Goal: Information Seeking & Learning: Learn about a topic

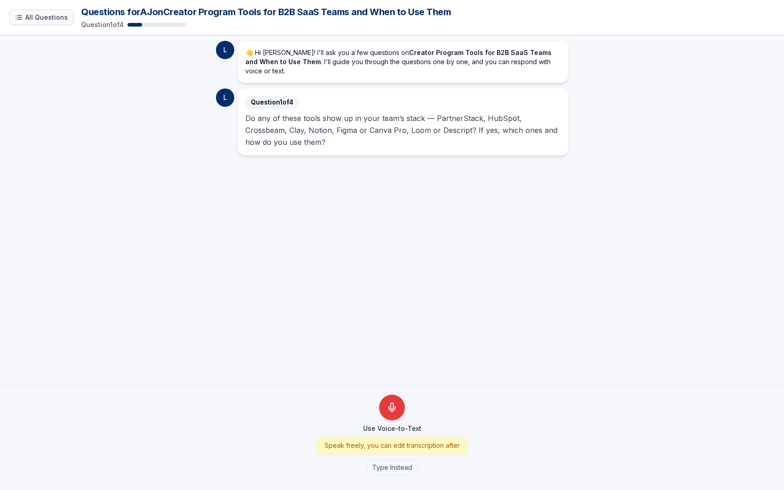
click at [34, 12] on button "All Questions" at bounding box center [41, 18] width 65 height 16
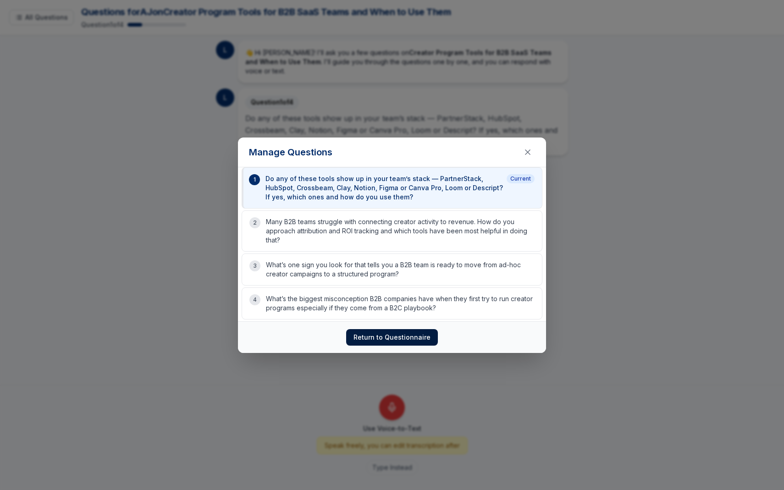
click at [386, 338] on button "Return to Questionnaire" at bounding box center [392, 337] width 92 height 17
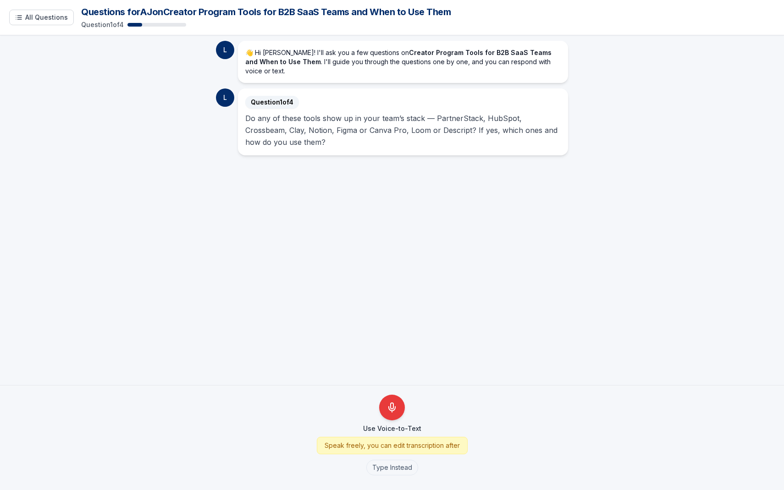
click at [281, 69] on div "👋 Hi AJ! I'll ask you a few questions on Creator Program Tools for B2B SaaS Tea…" at bounding box center [403, 62] width 330 height 42
click at [226, 50] on div "L" at bounding box center [225, 50] width 18 height 18
click at [144, 28] on div "Question 1 of 4" at bounding box center [428, 24] width 694 height 9
click at [41, 19] on span "All Questions" at bounding box center [46, 17] width 43 height 9
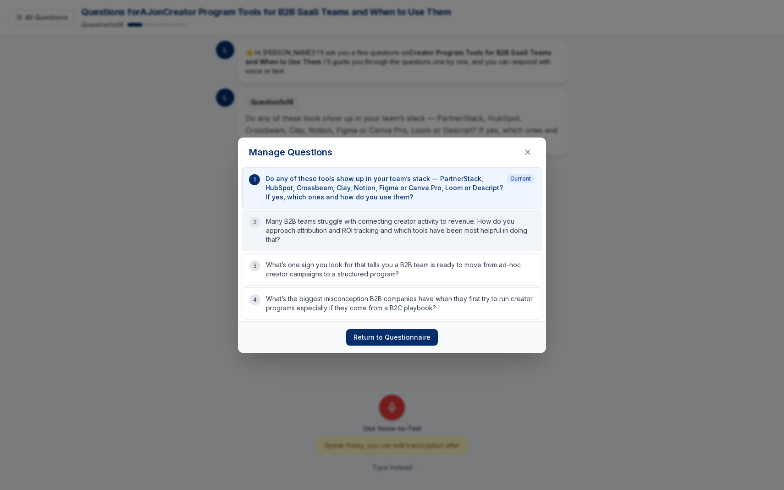
click at [308, 231] on p "Many B2B teams struggle with connecting creator activity to revenue. How do you…" at bounding box center [400, 231] width 269 height 28
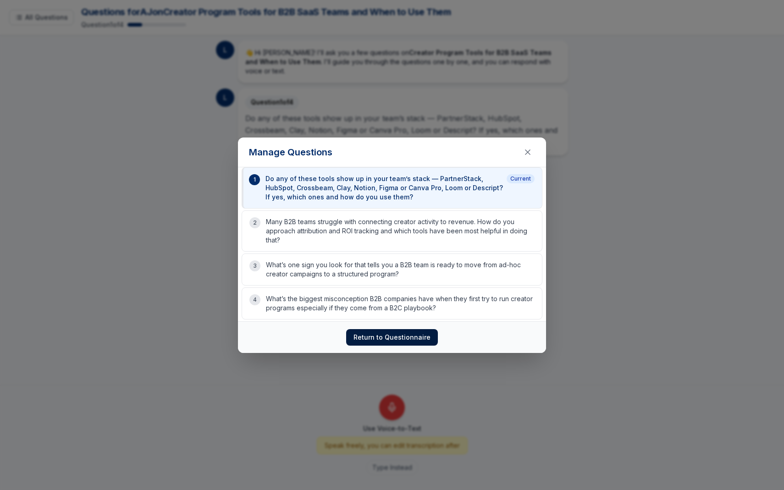
click at [389, 344] on button "Return to Questionnaire" at bounding box center [392, 337] width 92 height 17
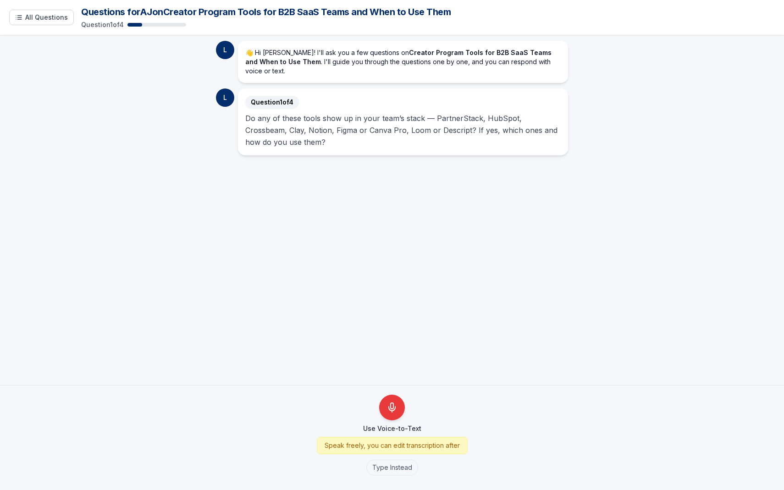
click at [336, 125] on p "Do any of these tools show up in your team’s stack — PartnerStack, HubSpot, Cro…" at bounding box center [402, 130] width 315 height 36
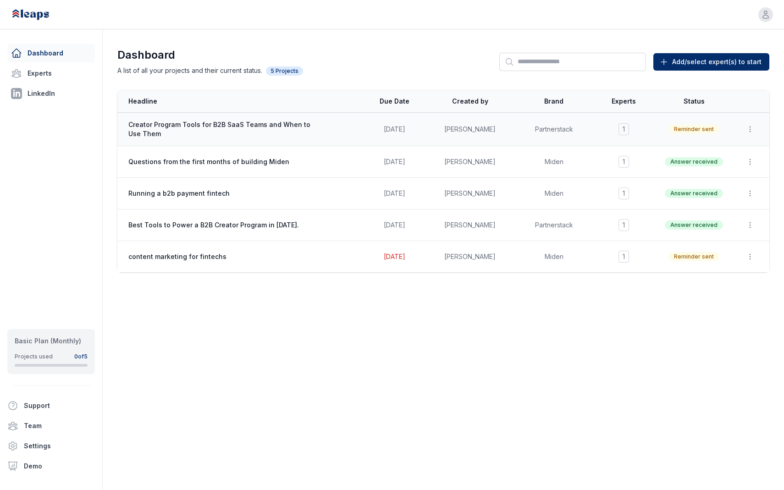
click at [212, 132] on span "Creator Program Tools for B2B SaaS Teams and When to Use Them" at bounding box center [219, 129] width 183 height 18
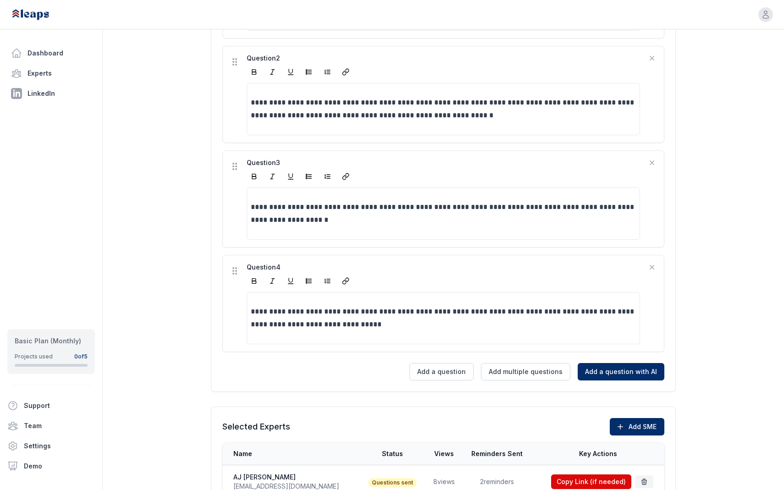
scroll to position [380, 0]
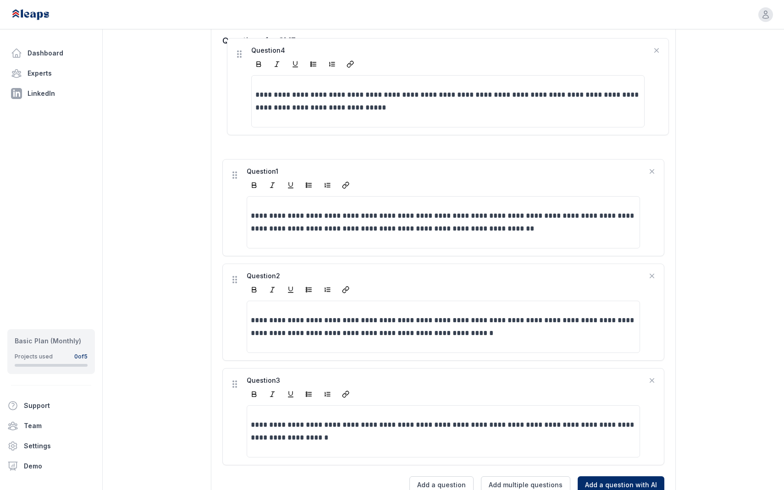
drag, startPoint x: 236, startPoint y: 253, endPoint x: 240, endPoint y: 49, distance: 204.0
click at [240, 49] on div "**********" at bounding box center [443, 264] width 465 height 482
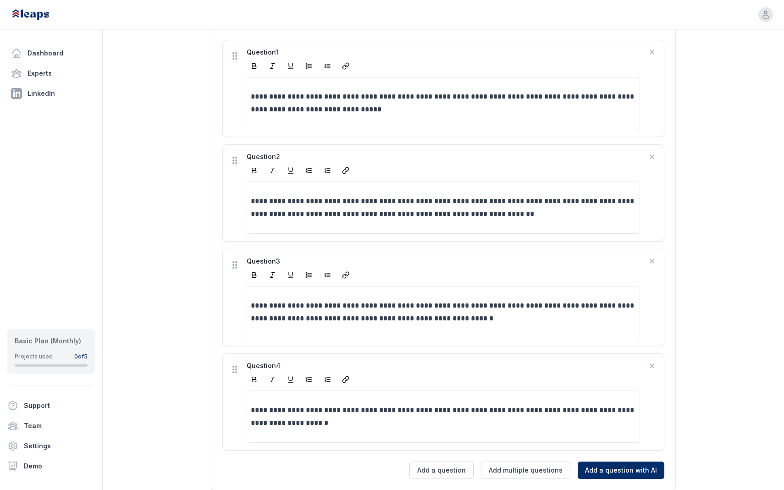
scroll to position [265, 0]
click at [236, 266] on icon at bounding box center [234, 264] width 9 height 9
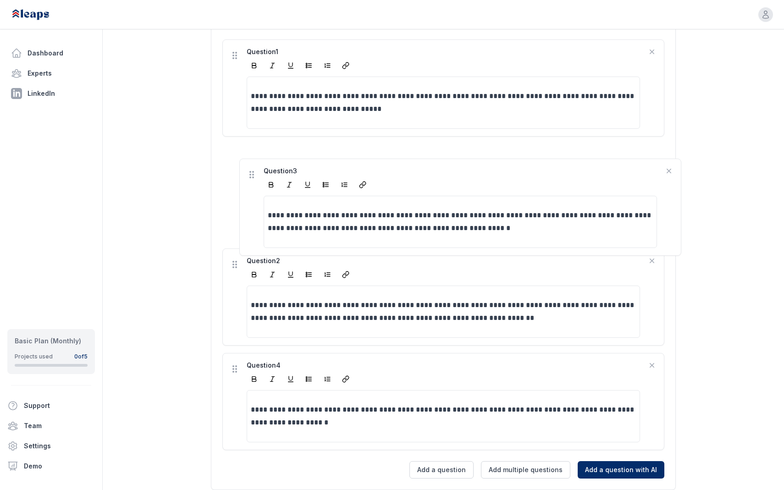
drag, startPoint x: 236, startPoint y: 266, endPoint x: 253, endPoint y: 173, distance: 94.7
click at [253, 173] on div "**********" at bounding box center [443, 244] width 442 height 411
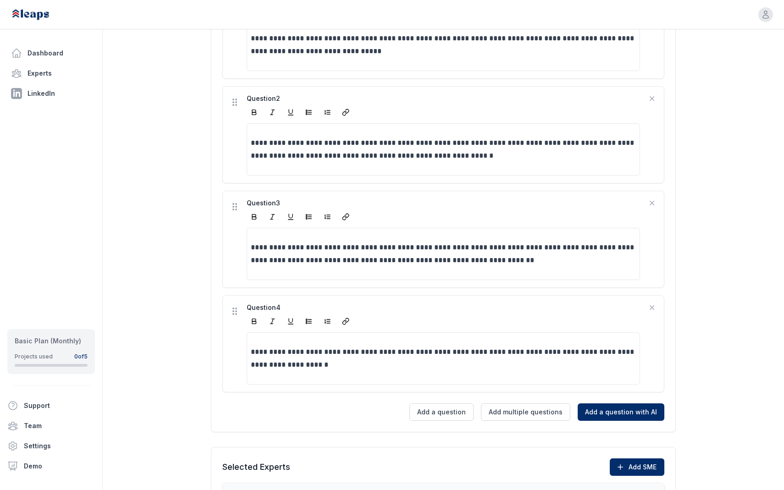
scroll to position [416, 0]
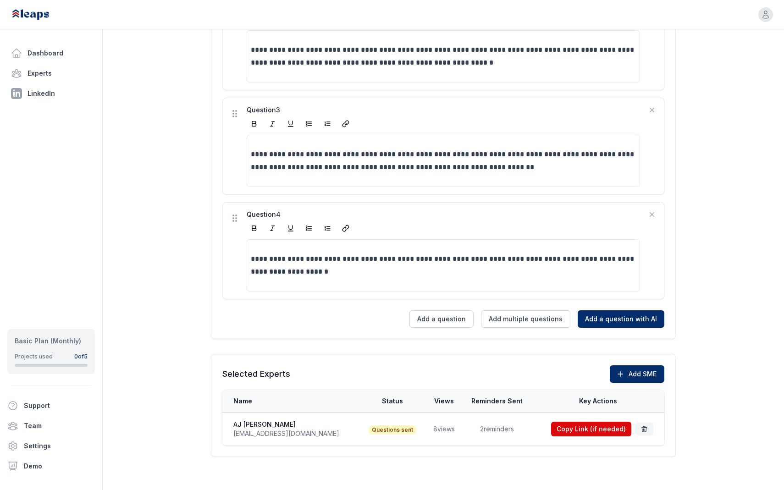
click at [425, 429] on td "8 views" at bounding box center [443, 429] width 36 height 33
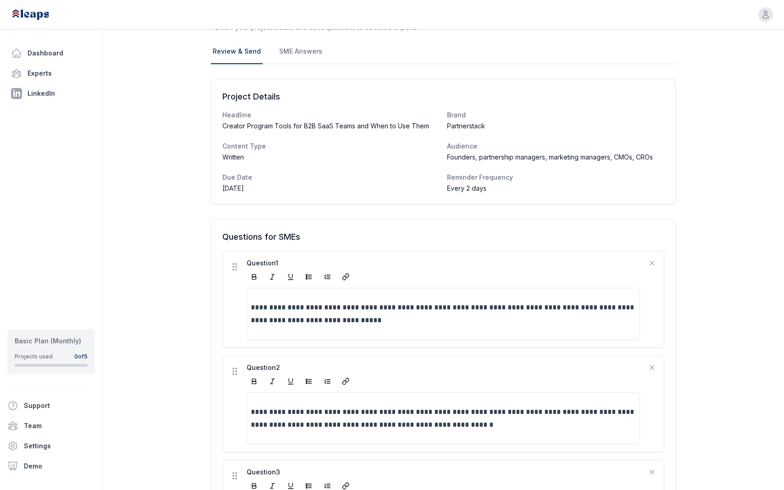
scroll to position [0, 0]
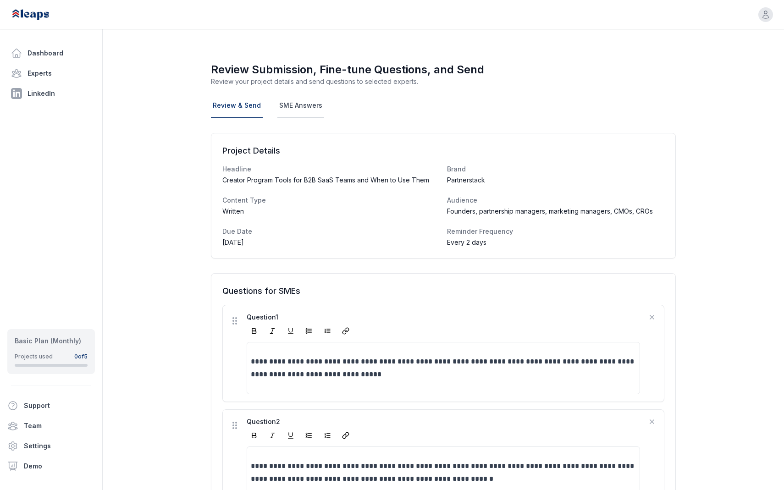
click at [298, 106] on link "SME Answers" at bounding box center [300, 106] width 47 height 25
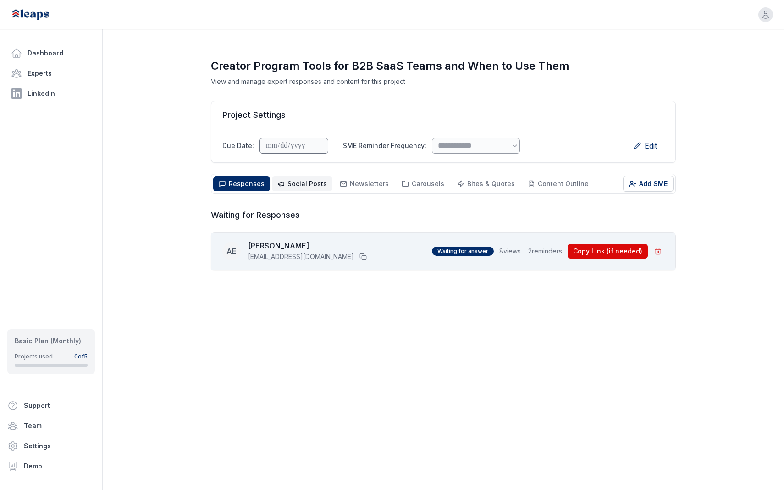
click at [303, 186] on span "Social Posts" at bounding box center [306, 184] width 39 height 8
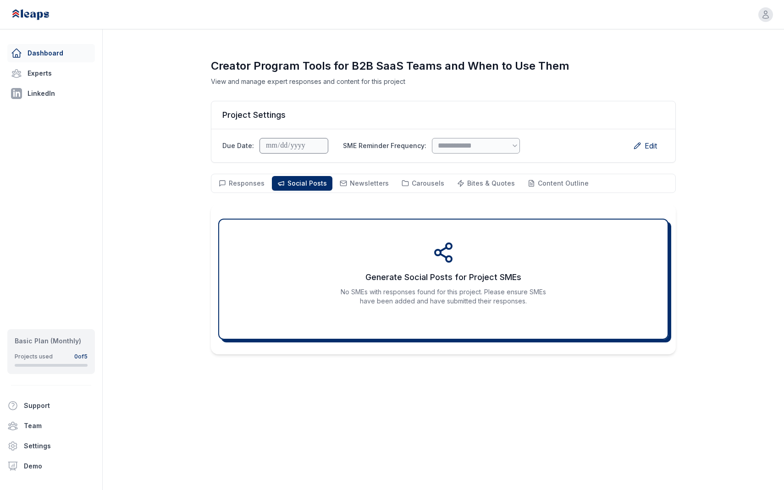
click at [39, 61] on link "Dashboard" at bounding box center [51, 53] width 88 height 18
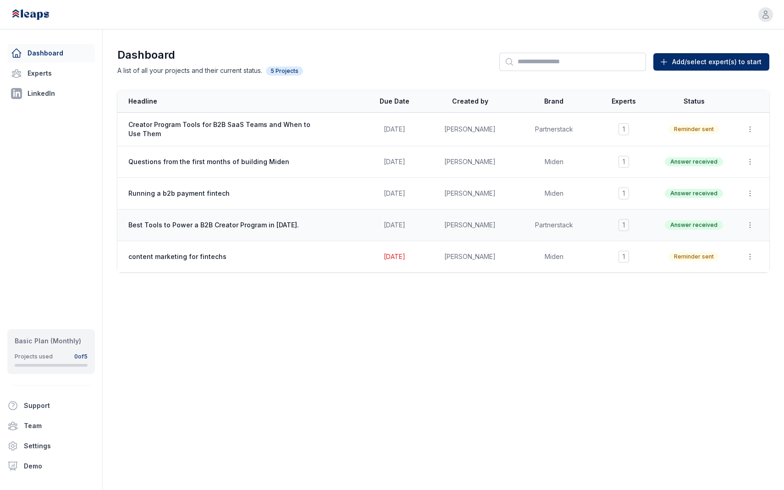
click at [229, 228] on span "Best Tools to Power a B2B Creator Program in [DATE]." at bounding box center [219, 224] width 183 height 9
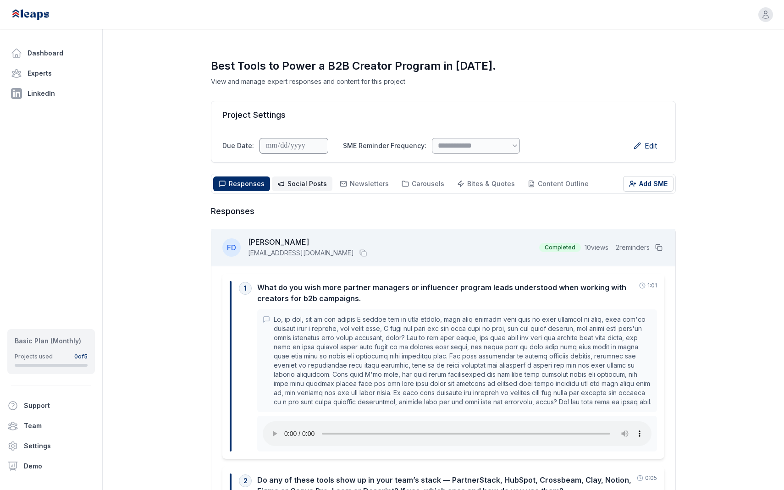
click at [303, 178] on button "Social Posts Social" at bounding box center [302, 183] width 61 height 15
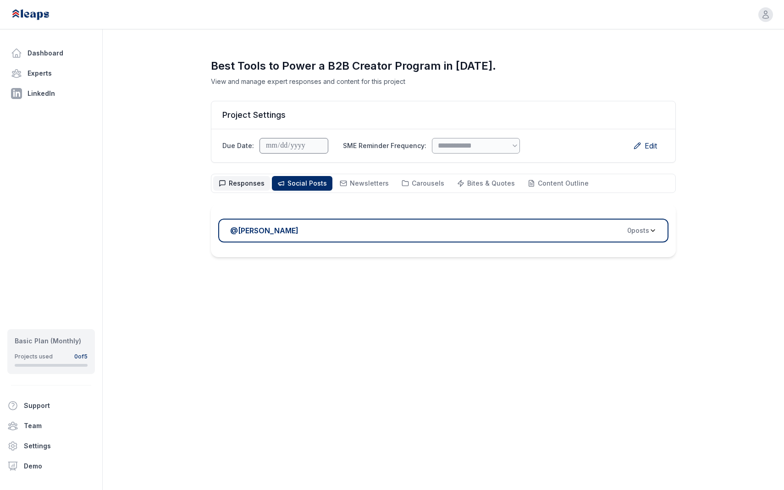
click at [248, 178] on button "Responses Responses" at bounding box center [241, 183] width 57 height 15
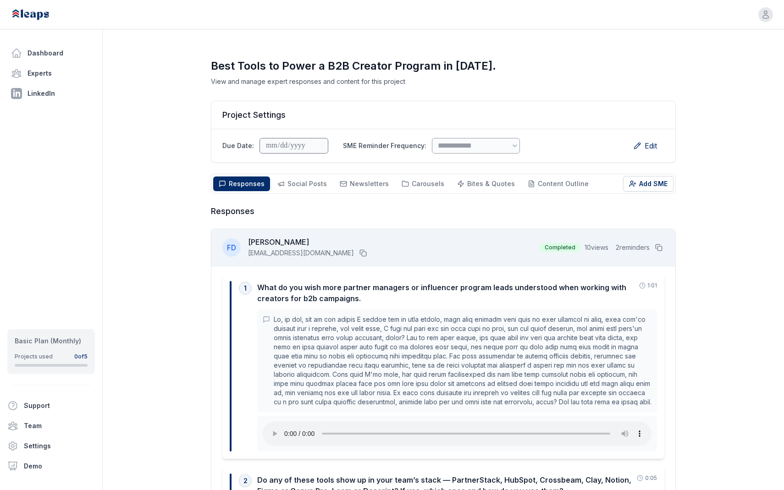
scroll to position [231, 0]
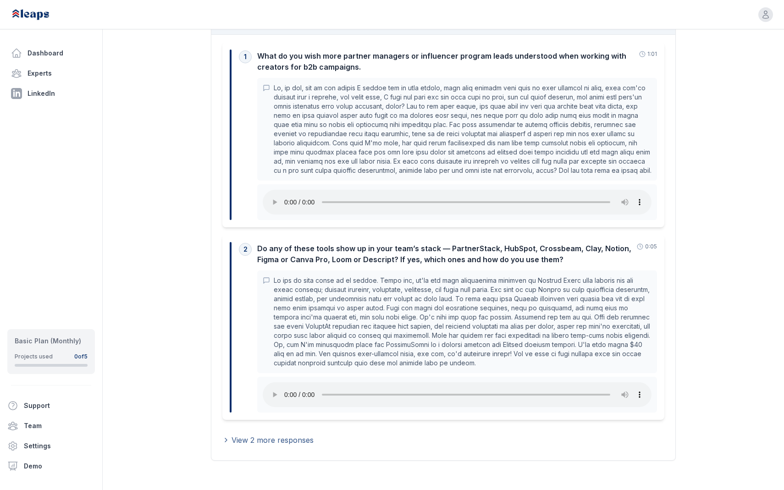
click at [232, 442] on span "View 2 more responses" at bounding box center [272, 440] width 82 height 11
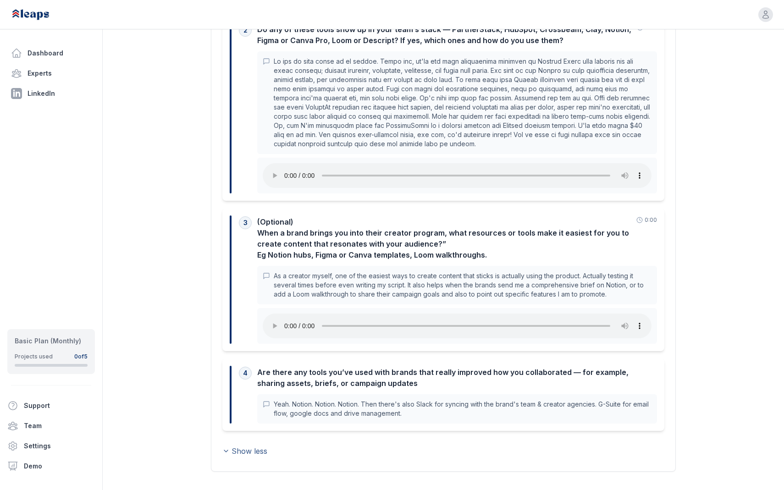
scroll to position [462, 0]
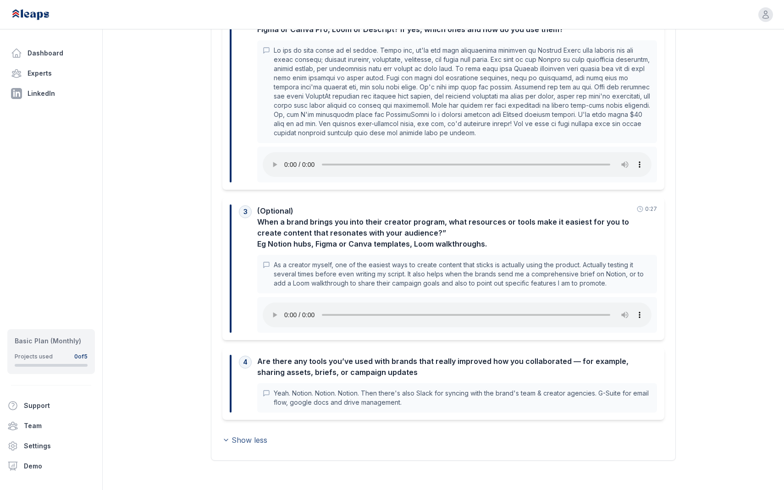
click at [246, 440] on span "Show less" at bounding box center [249, 440] width 36 height 11
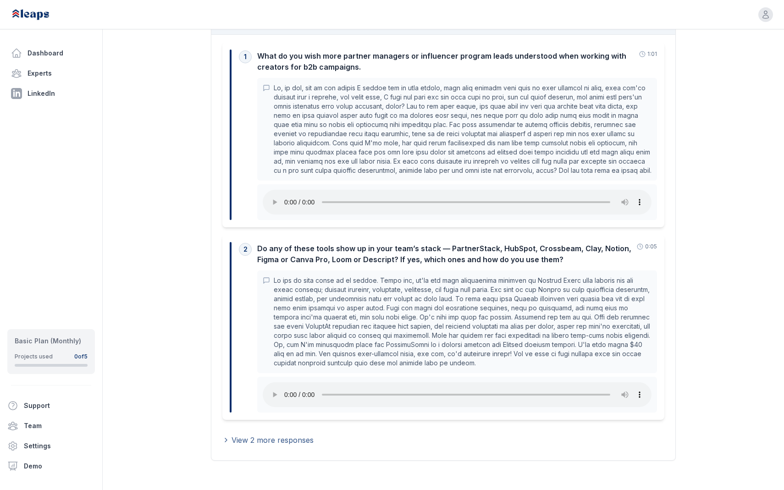
click at [246, 440] on span "View 2 more responses" at bounding box center [272, 440] width 82 height 11
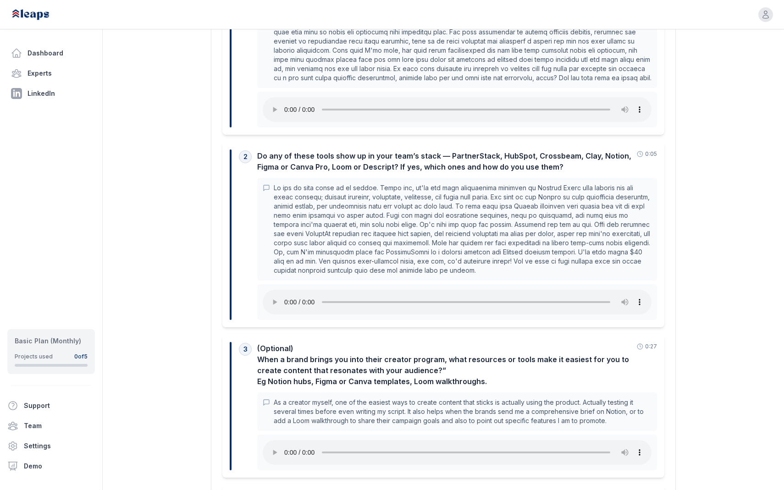
scroll to position [322, 0]
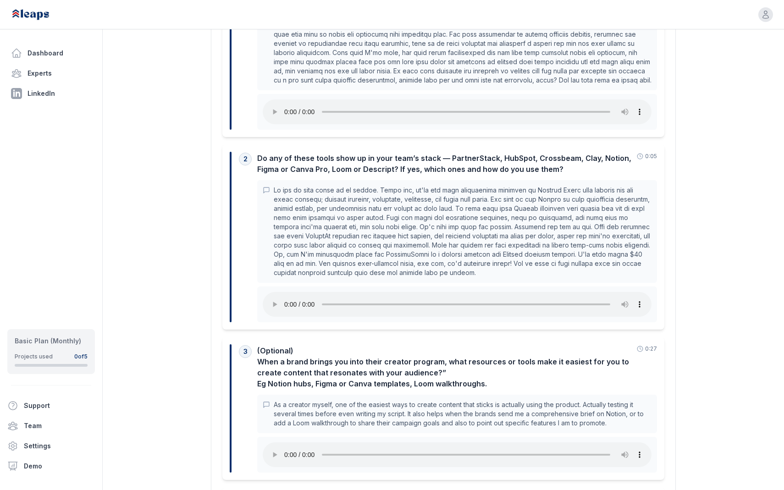
click at [483, 232] on p at bounding box center [463, 232] width 378 height 92
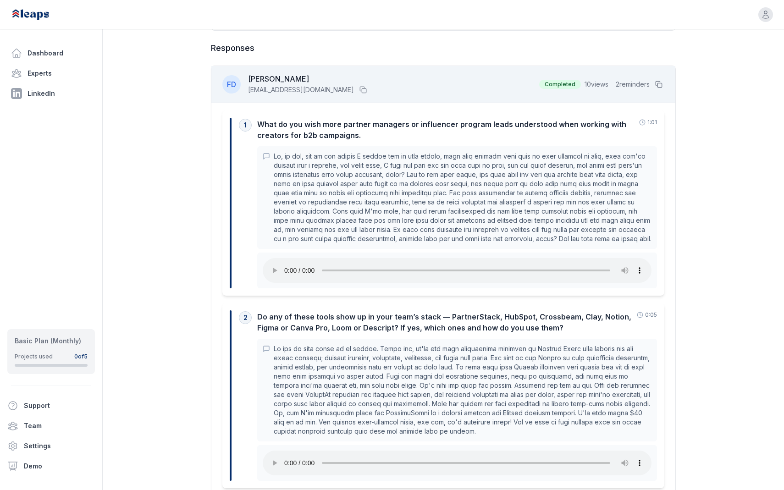
scroll to position [260, 0]
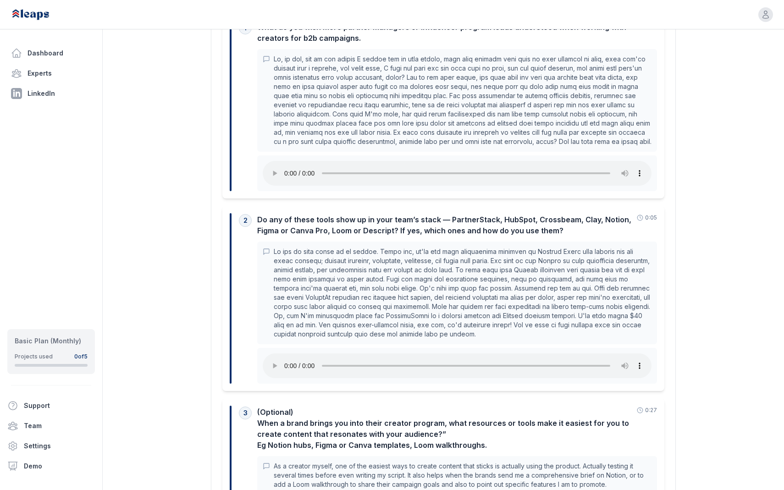
click at [385, 251] on p at bounding box center [463, 293] width 378 height 92
